Goal: Information Seeking & Learning: Learn about a topic

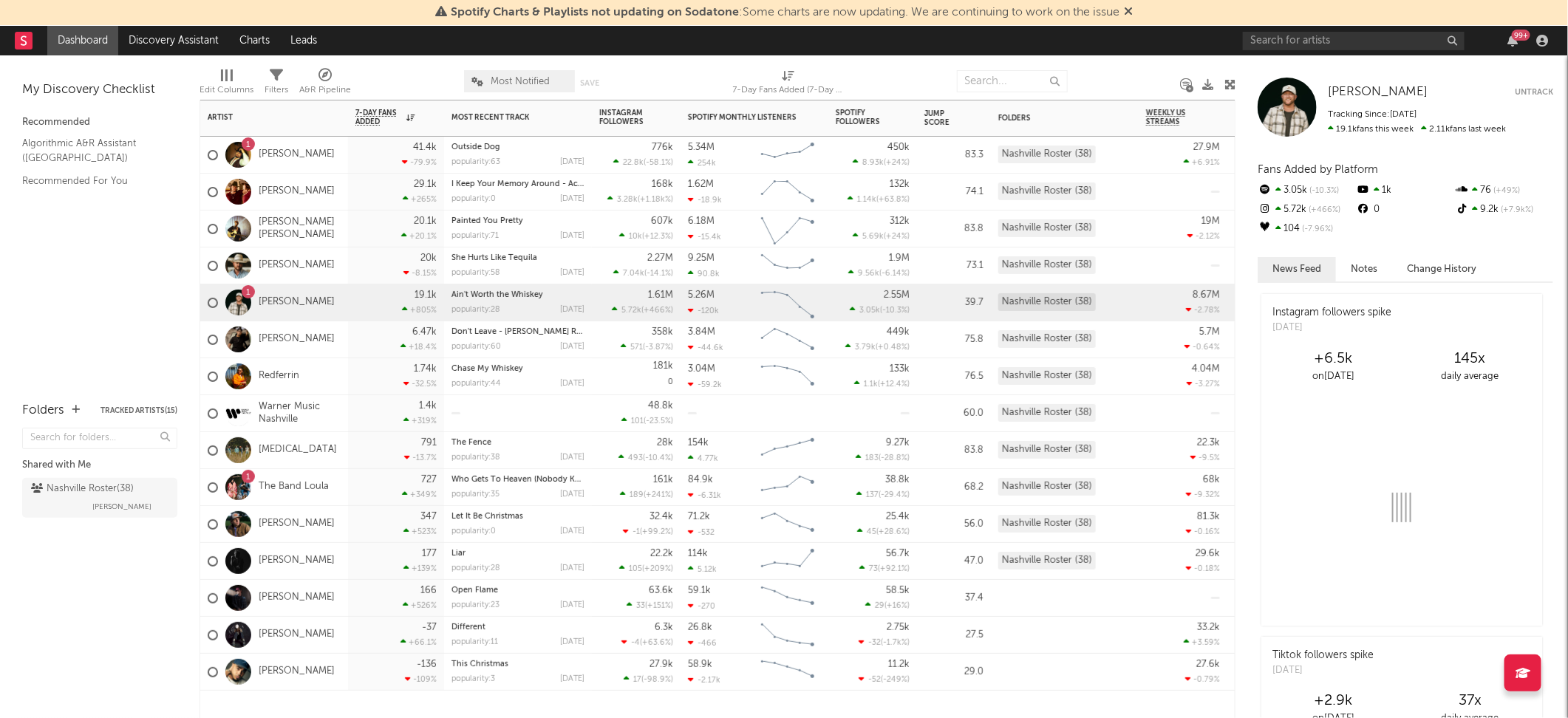
click at [279, 254] on div "[PERSON_NAME]" at bounding box center [271, 266] width 127 height 43
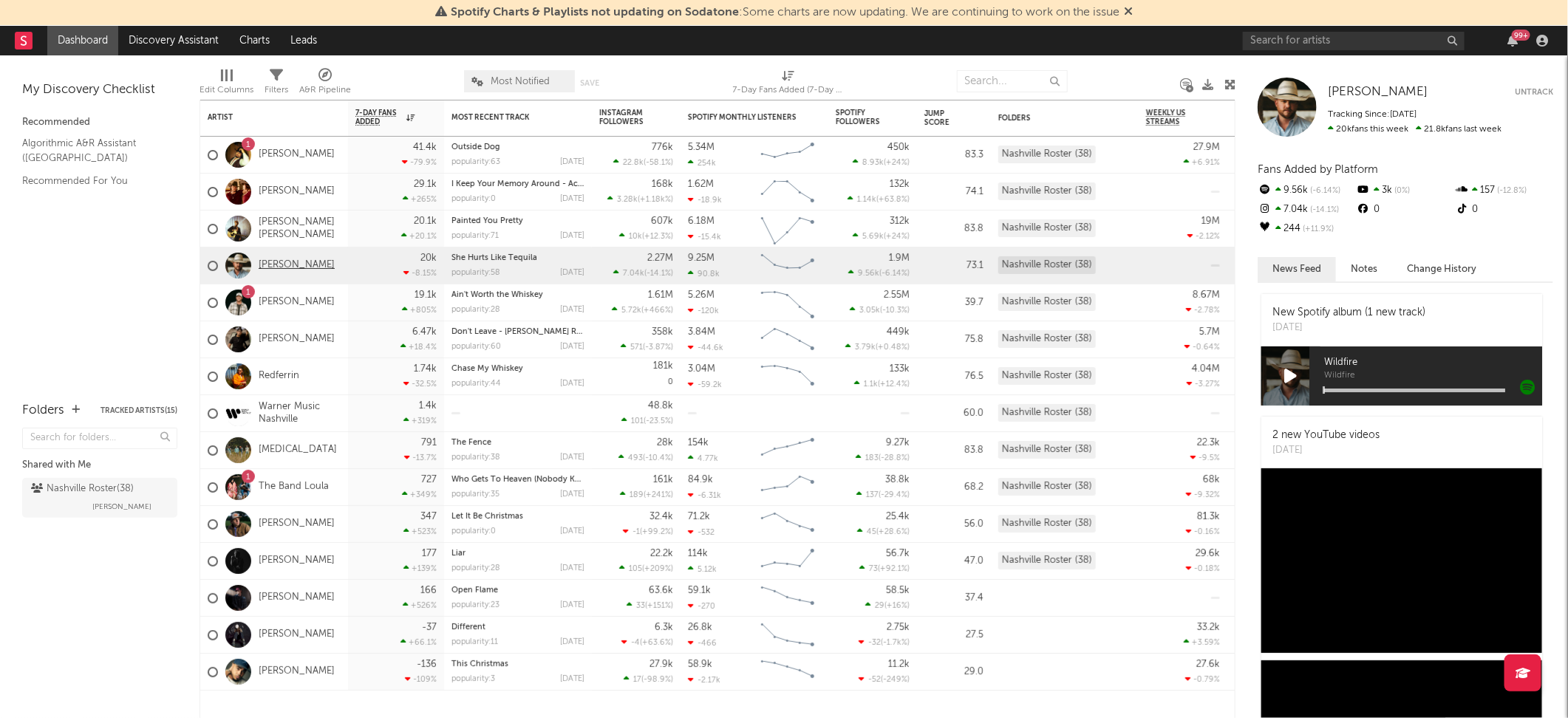
click at [279, 259] on link "[PERSON_NAME]" at bounding box center [296, 265] width 76 height 13
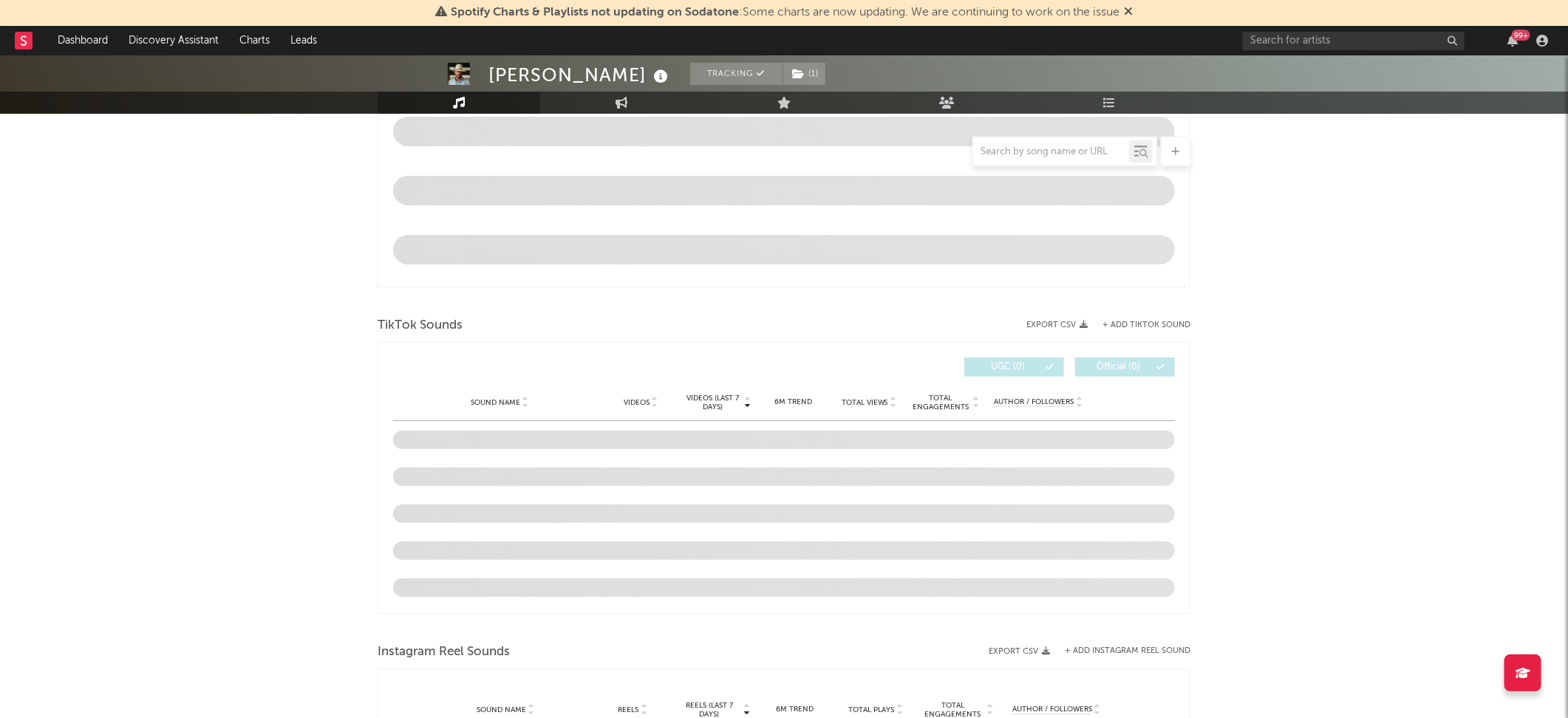
select select "6m"
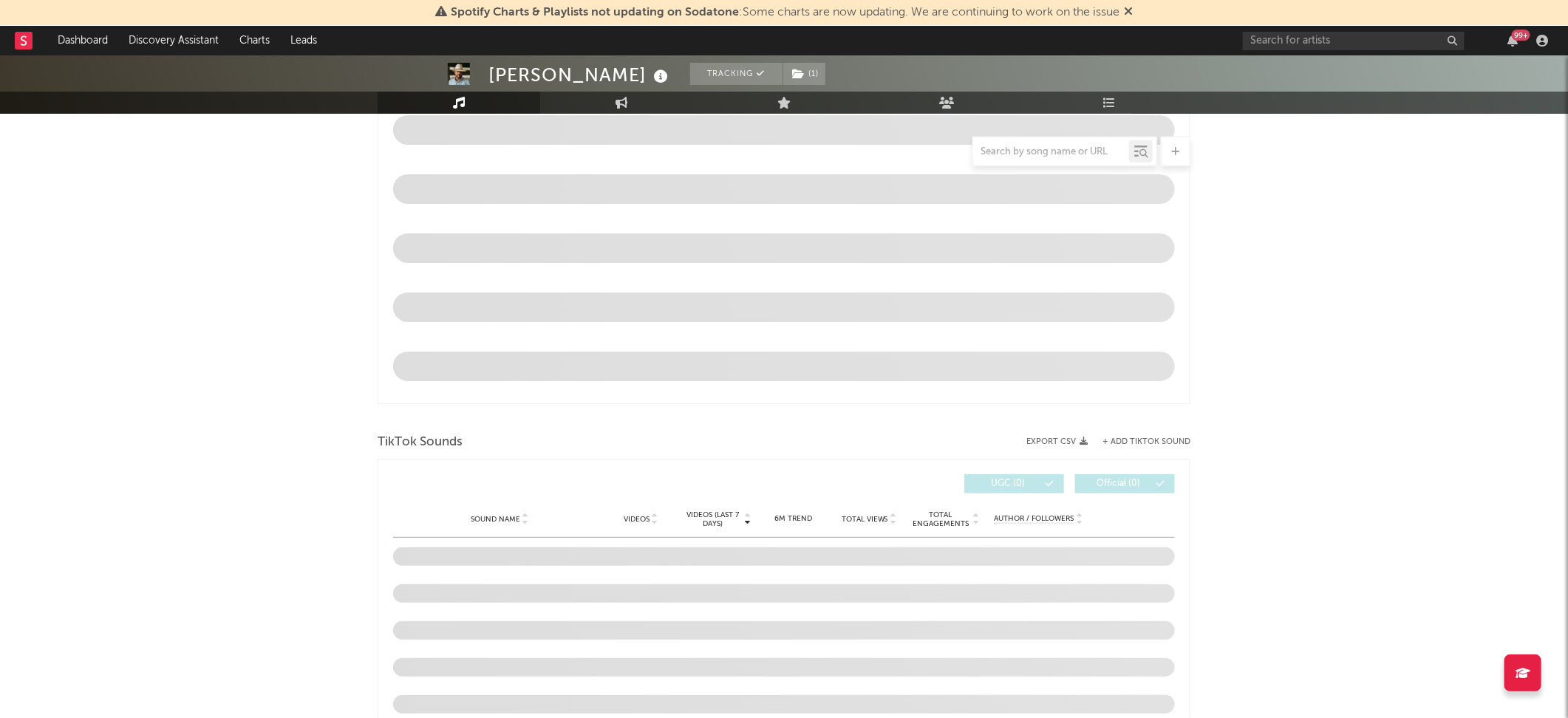
scroll to position [780, 0]
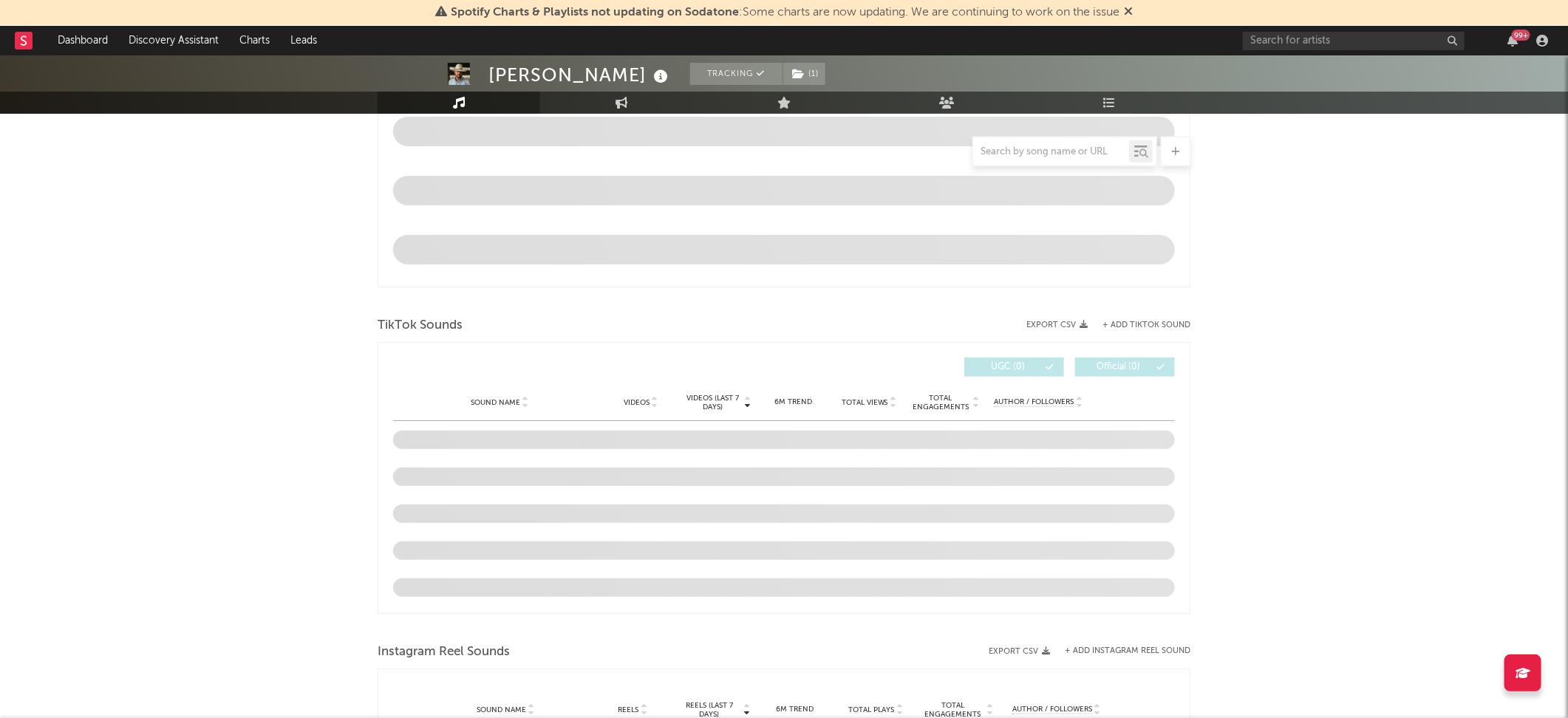
click at [629, 384] on div "Sound Name Videos Videos (last 7 days) Weekly Growth % 6M Trend Total Views Tot…" at bounding box center [784, 402] width 782 height 37
click at [648, 398] on span "Videos" at bounding box center [636, 403] width 26 height 9
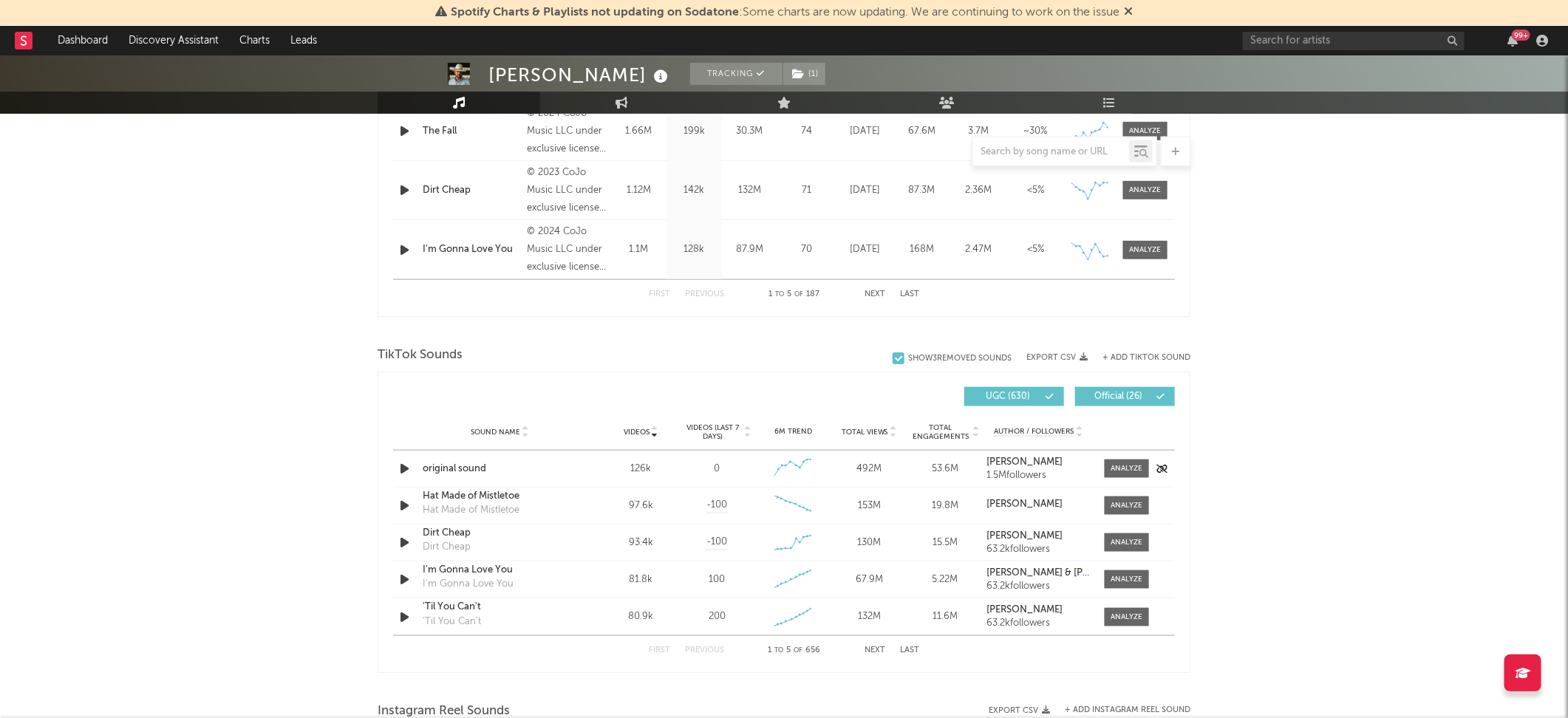
click at [472, 467] on div "original sound" at bounding box center [500, 470] width 155 height 15
